Goal: Obtain resource: Download file/media

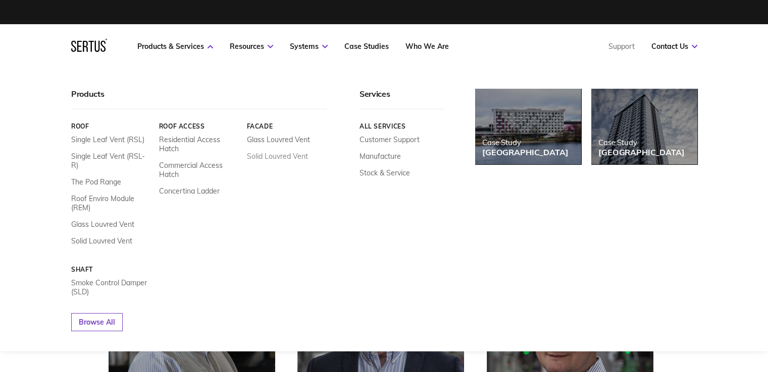
click at [288, 153] on link "Solid Louvred Vent" at bounding box center [276, 156] width 61 height 9
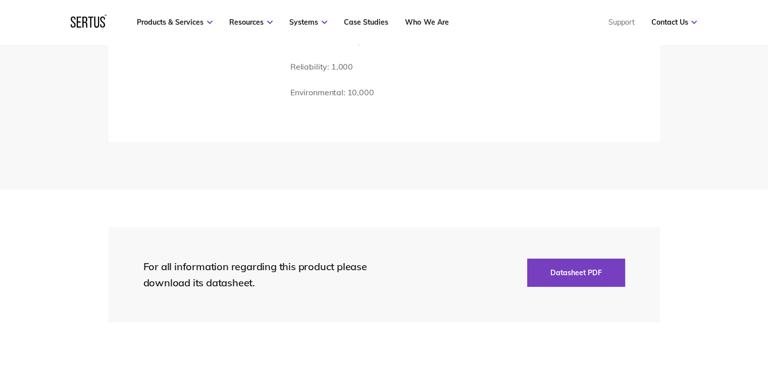
scroll to position [1766, 0]
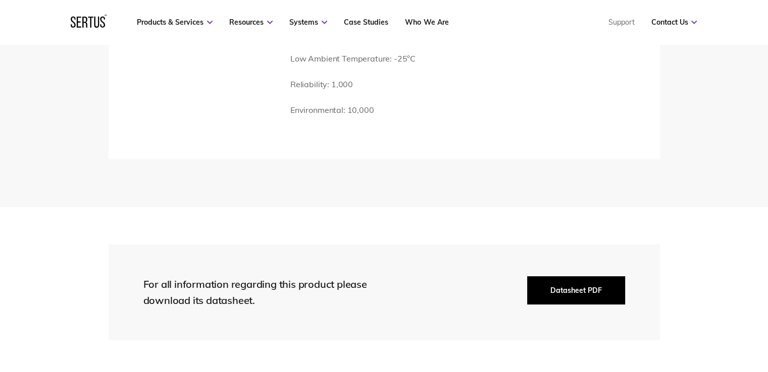
click at [546, 277] on button "Datasheet PDF" at bounding box center [576, 291] width 98 height 28
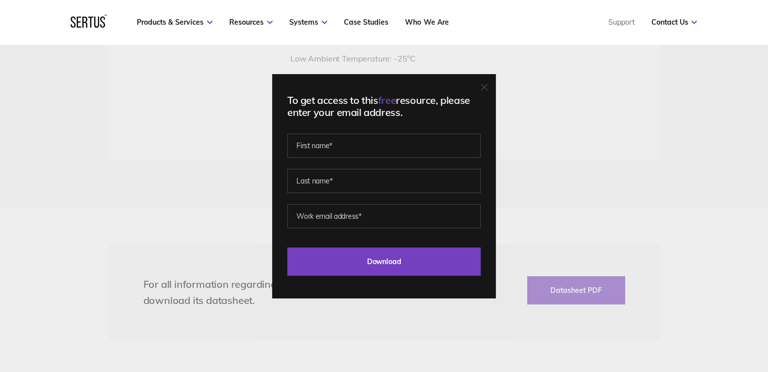
click at [483, 91] on div "To get access to this free resource, please enter your email address. Last Down…" at bounding box center [384, 186] width 224 height 225
click at [487, 87] on icon at bounding box center [483, 87] width 7 height 7
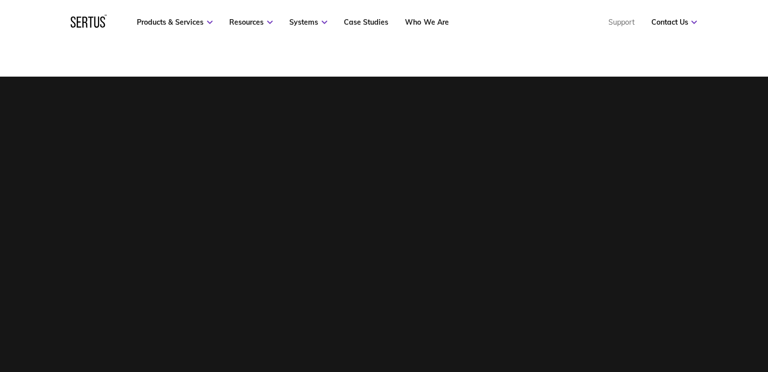
scroll to position [0, 0]
